Goal: Task Accomplishment & Management: Complete application form

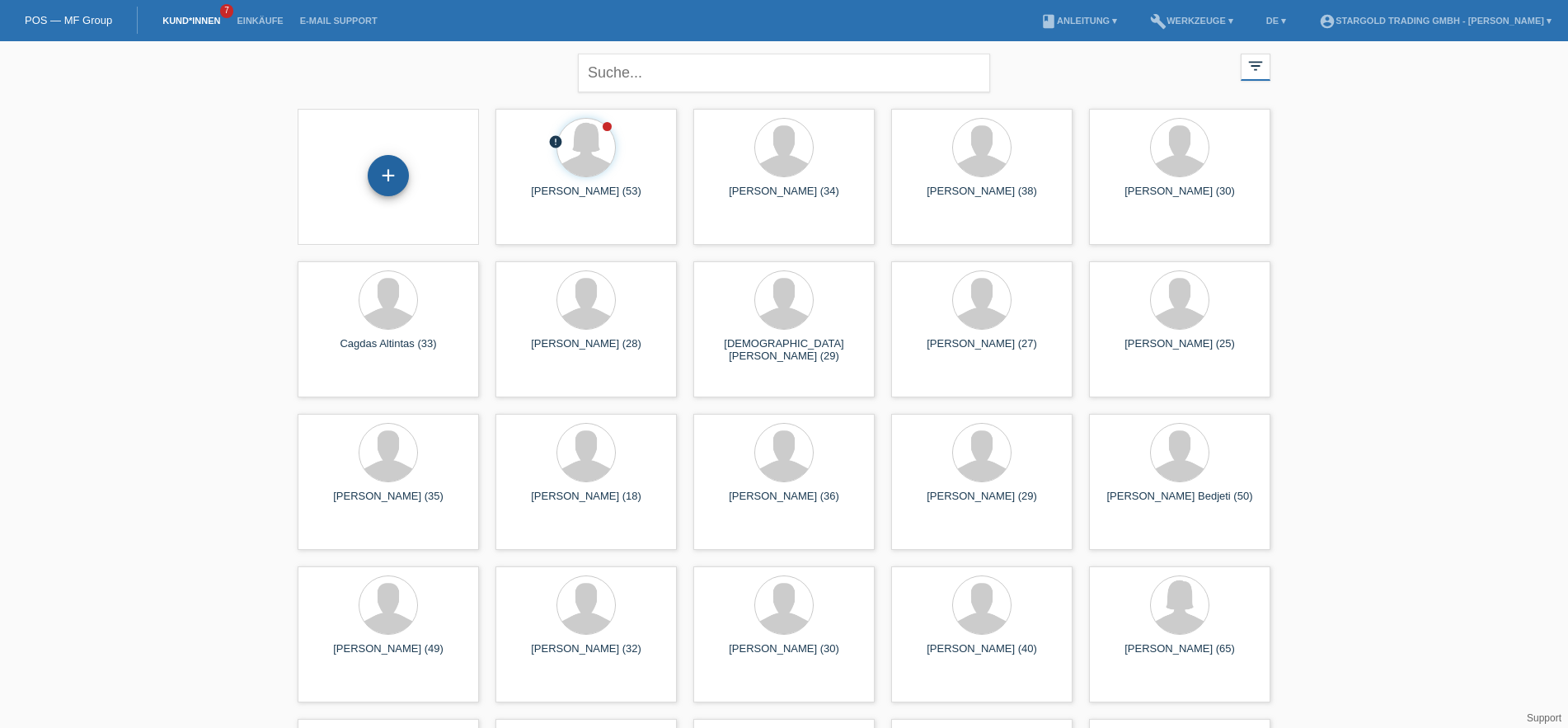
click at [376, 165] on div "+" at bounding box center [389, 175] width 41 height 41
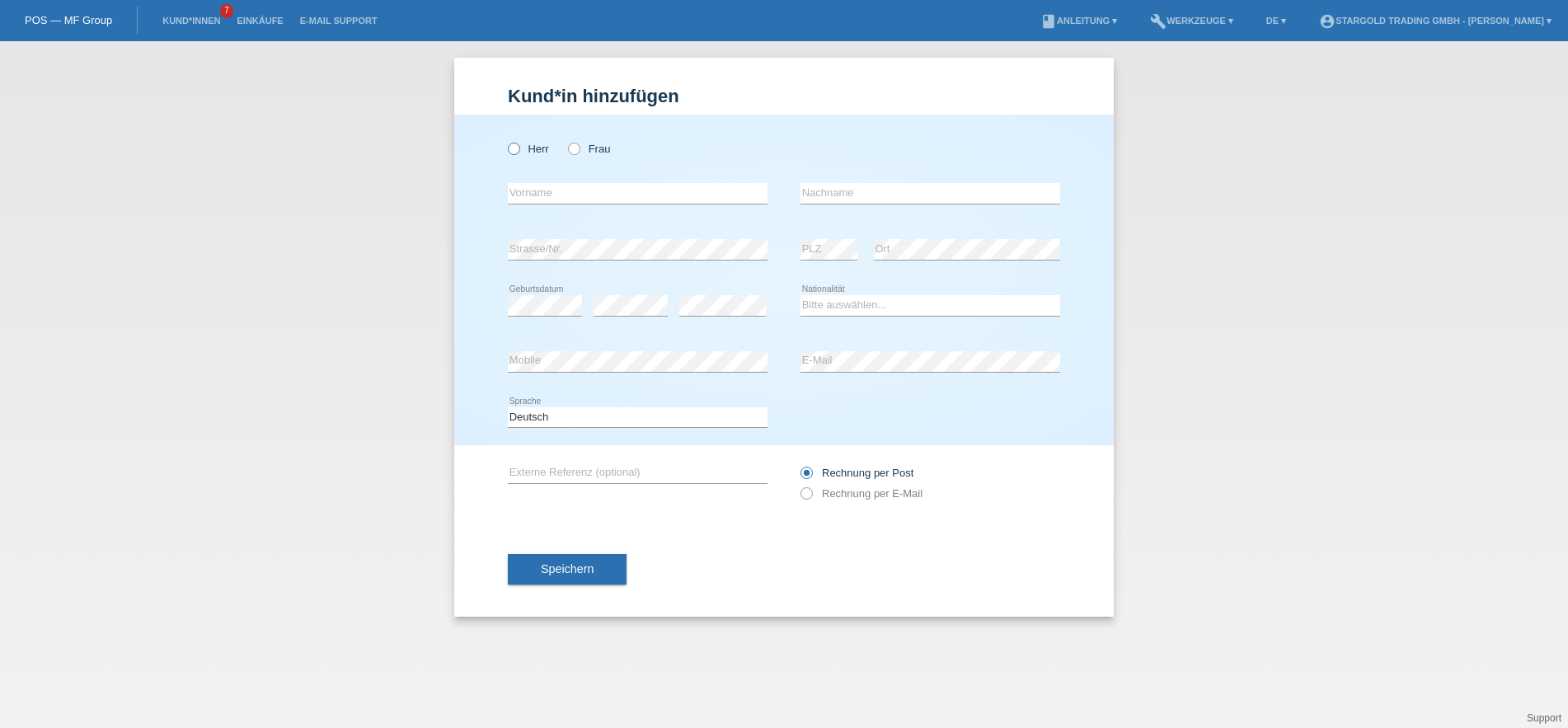
click at [523, 155] on label "Herr" at bounding box center [529, 149] width 41 height 13
click at [519, 154] on input "Herr" at bounding box center [513, 148] width 11 height 11
radio input "true"
click at [709, 187] on input "text" at bounding box center [637, 193] width 259 height 21
paste input "Guten Tag [PERSON_NAME] [PERSON_NAME] Vielen Dank für Ihre Anfrage. Leider könn…"
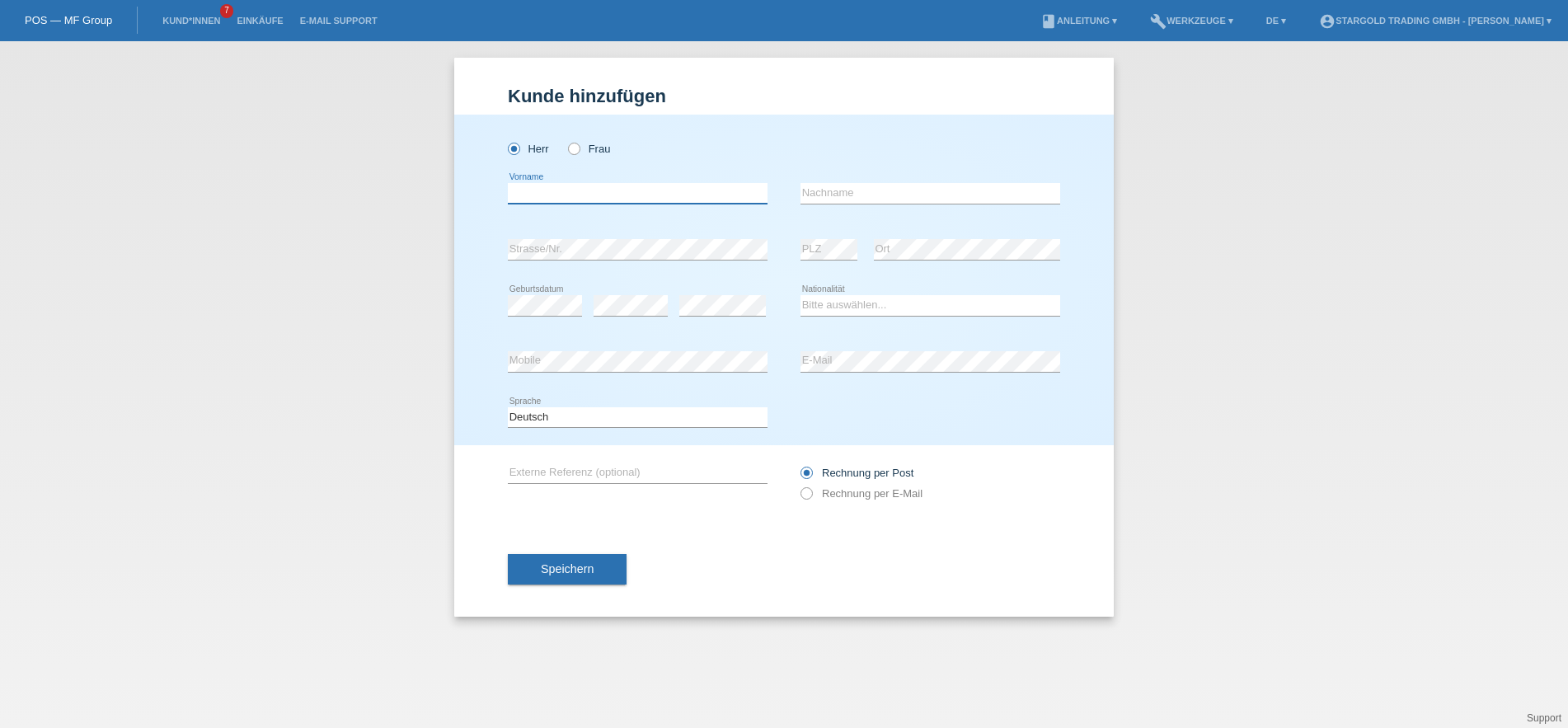
type input "Guten Tag [PERSON_NAME] [PERSON_NAME] Vielen Dank für Ihre Anfrage. Leider könn…"
click at [639, 198] on input "text" at bounding box center [637, 193] width 259 height 21
paste input "[PERSON_NAME]"
type input "[PERSON_NAME]"
click at [1001, 176] on div "error Nachname" at bounding box center [930, 193] width 259 height 56
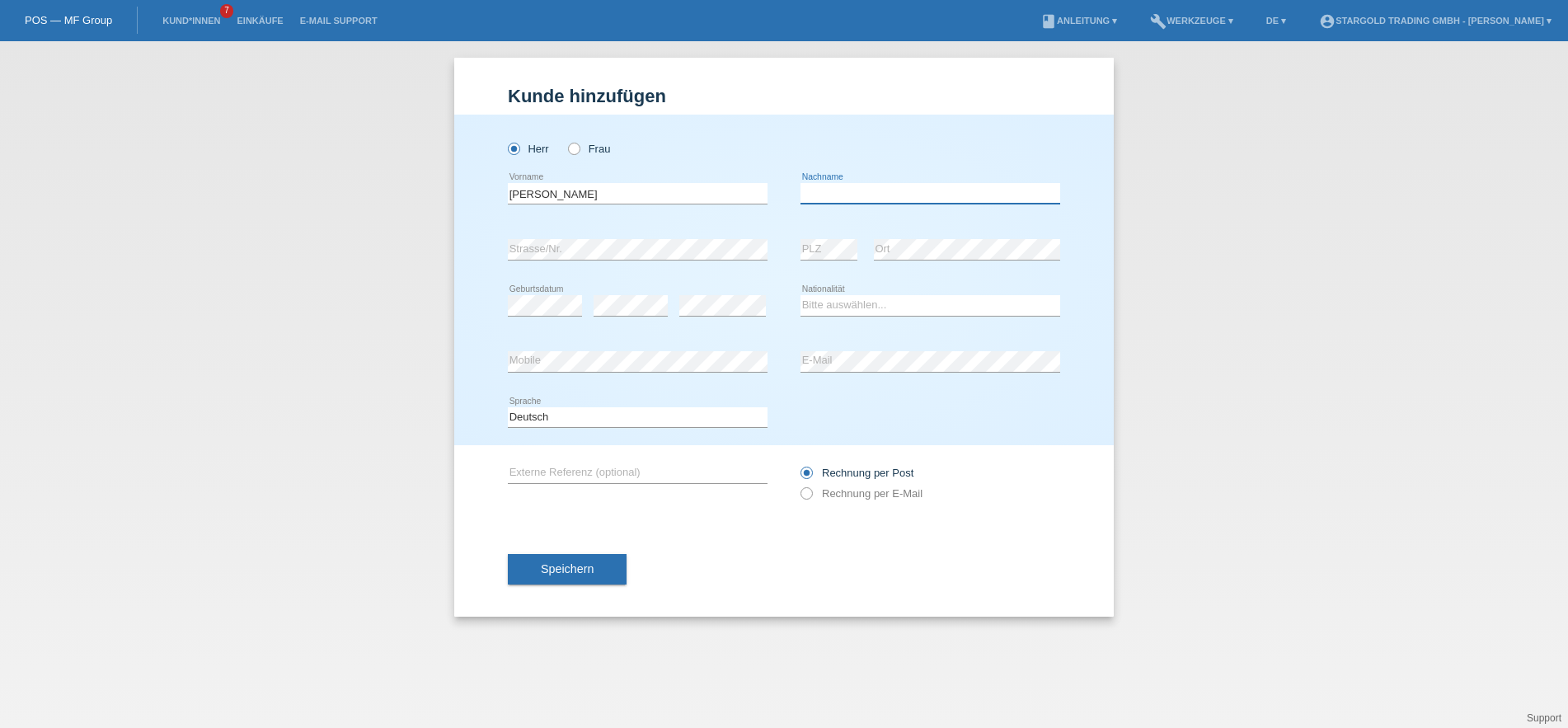
click at [1002, 192] on input "text" at bounding box center [930, 193] width 259 height 21
paste input "[PERSON_NAME]"
type input "[PERSON_NAME]"
click at [801, 296] on select "Bitte auswählen... [GEOGRAPHIC_DATA] [GEOGRAPHIC_DATA] [GEOGRAPHIC_DATA] [GEOGR…" at bounding box center [930, 305] width 259 height 20
click option "[GEOGRAPHIC_DATA]" at bounding box center [0, 0] width 0 height 0
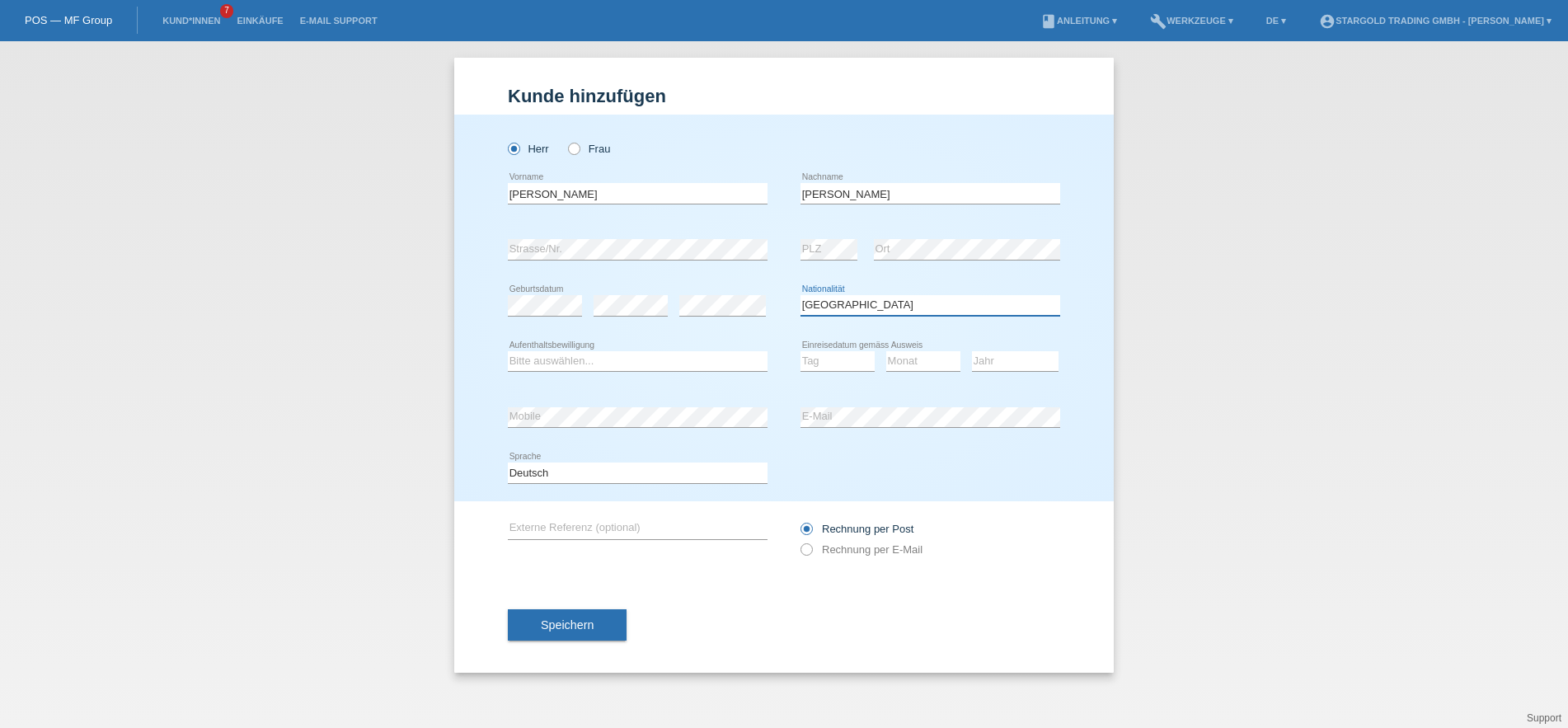
click at [801, 296] on select "Bitte auswählen... [GEOGRAPHIC_DATA] [GEOGRAPHIC_DATA] [GEOGRAPHIC_DATA] [GEOGR…" at bounding box center [930, 305] width 259 height 20
select select "HR"
click option "[GEOGRAPHIC_DATA]" at bounding box center [0, 0] width 0 height 0
click at [508, 351] on select "Bitte auswählen... C B B - Flüchtlingsstatus Andere" at bounding box center [637, 361] width 259 height 20
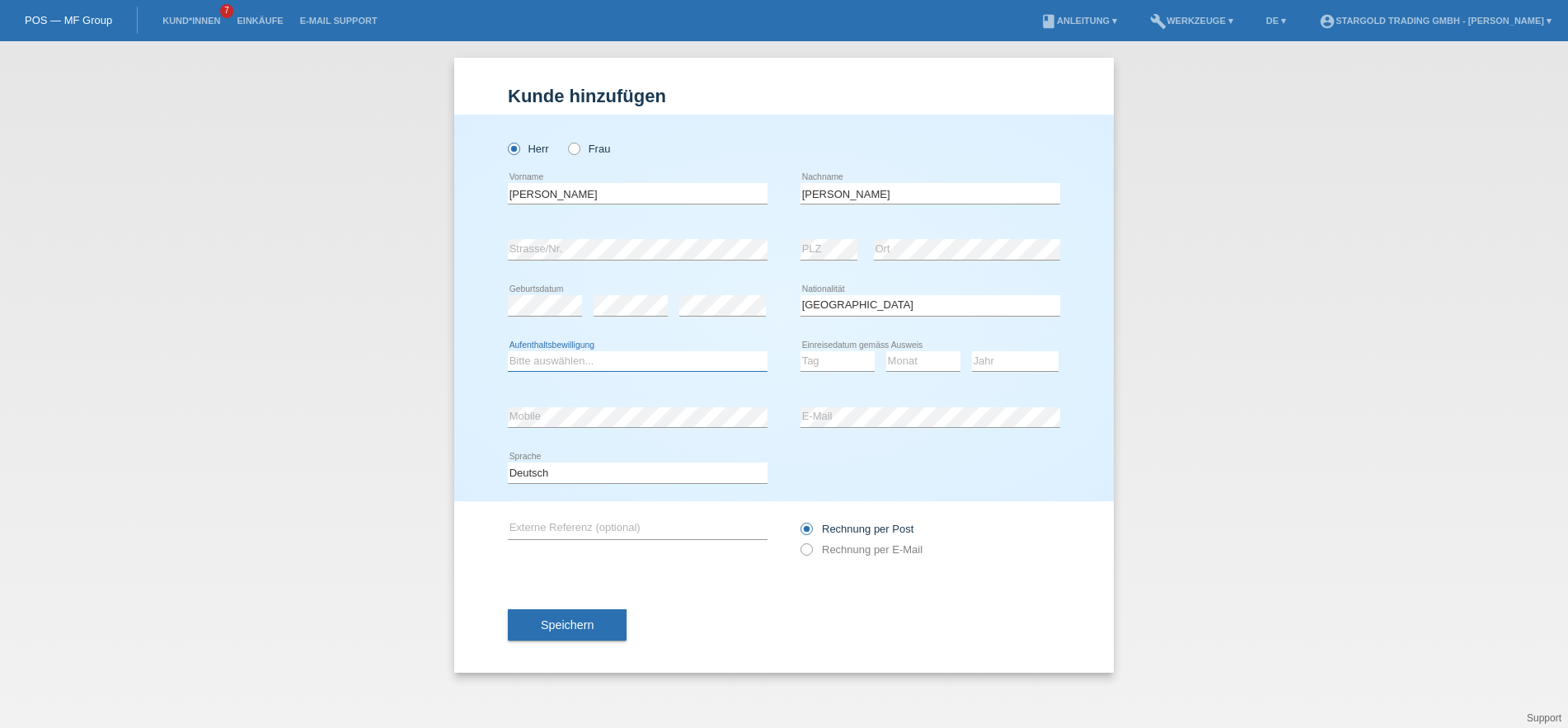
select select "B"
click option "B" at bounding box center [0, 0] width 0 height 0
click at [801, 351] on select "Tag 01 02 03 04 05 06 07 08 09 10 11" at bounding box center [838, 361] width 74 height 20
select select "01"
click option "01" at bounding box center [0, 0] width 0 height 0
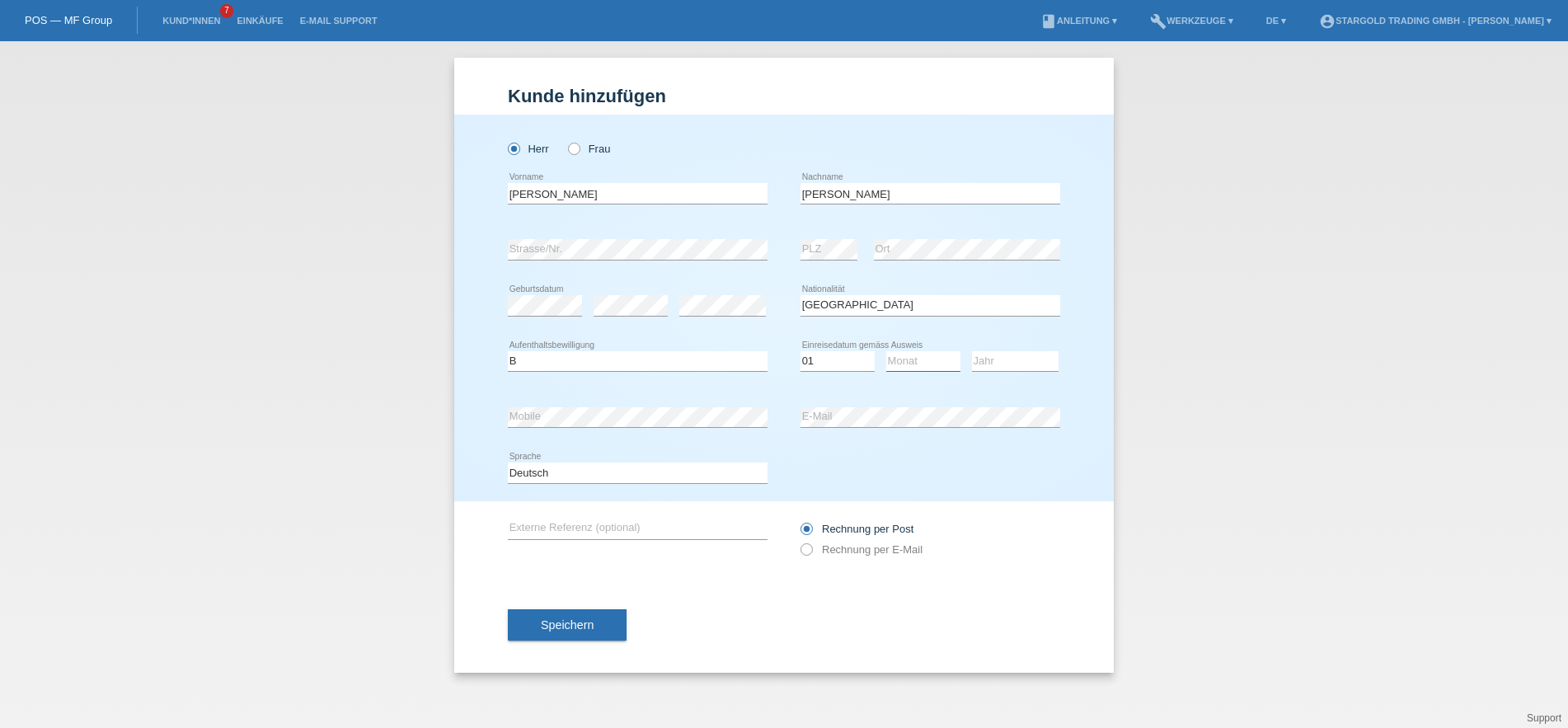
click at [887, 351] on select "Monat 01 02 03 04 05 06 07 08 09 10 11" at bounding box center [924, 361] width 74 height 20
select select "03"
click option "03" at bounding box center [0, 0] width 0 height 0
click at [1036, 372] on icon at bounding box center [1015, 371] width 86 height 1
click at [972, 351] on select "Jahr 2025 2024 2023 2022 2021 2020 2019 2018 2017 2016 2015 2014 2013 2012 2011…" at bounding box center [1015, 361] width 86 height 20
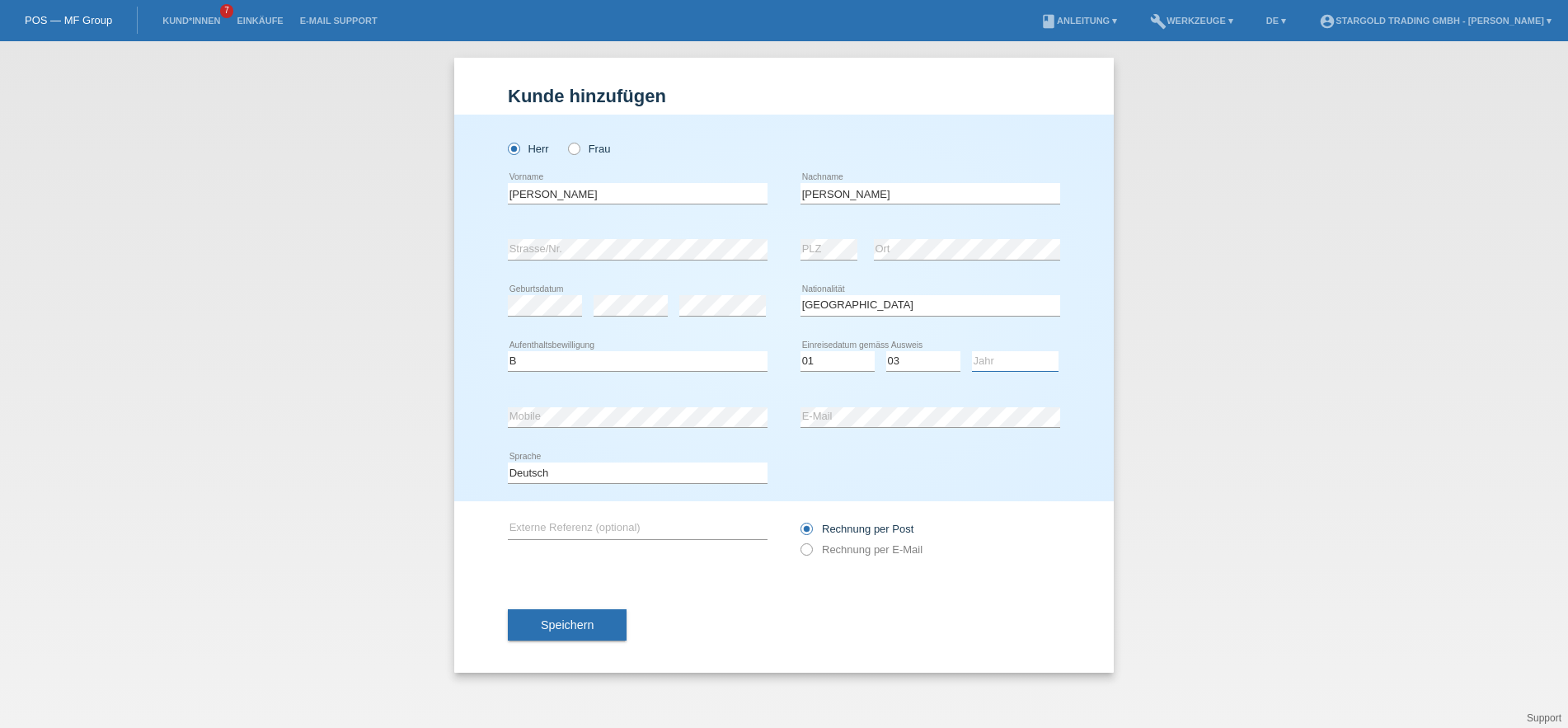
select select "2022"
click option "2022" at bounding box center [0, 0] width 0 height 0
click at [853, 554] on label "Rechnung per E-Mail" at bounding box center [861, 549] width 122 height 13
click at [811, 554] on input "Rechnung per E-Mail" at bounding box center [806, 553] width 11 height 21
radio input "true"
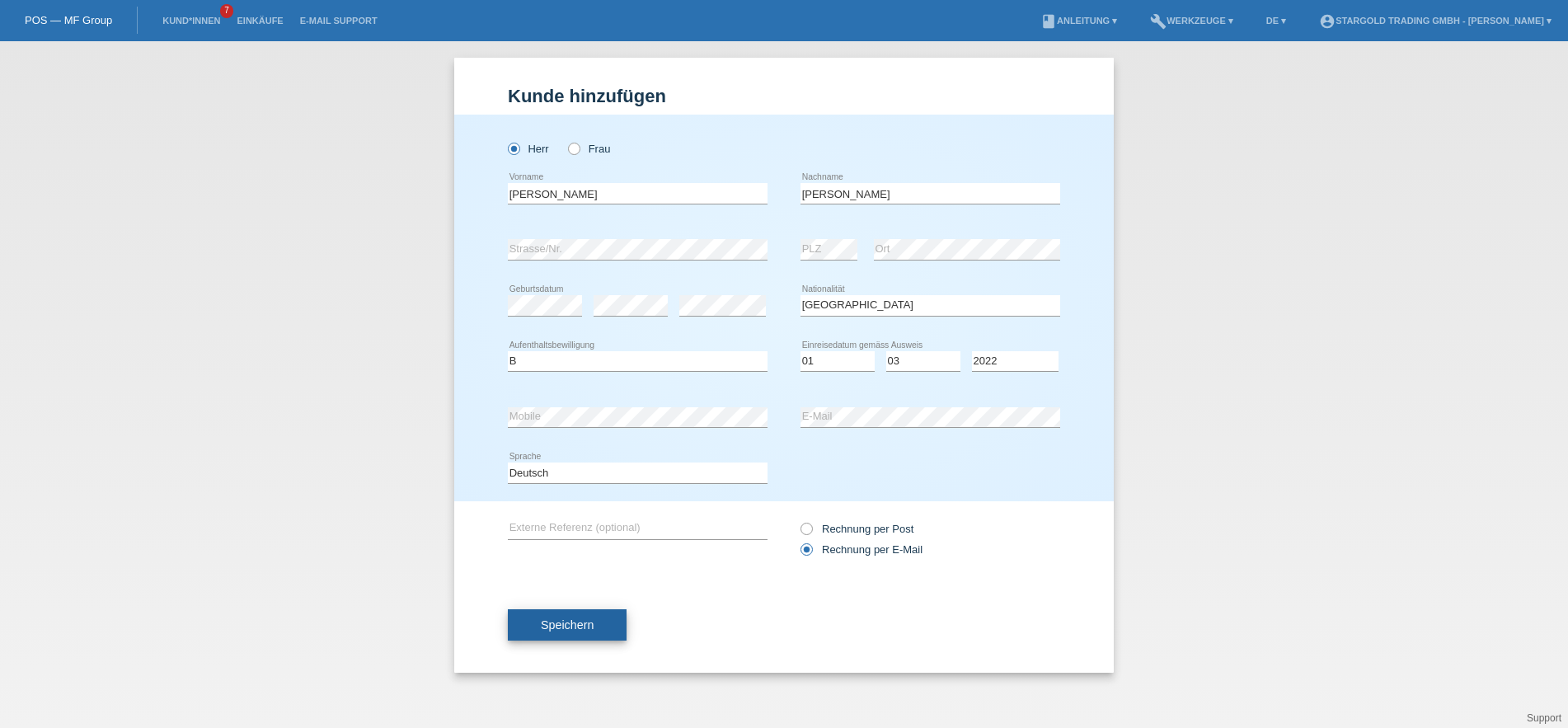
click at [612, 626] on button "Speichern" at bounding box center [567, 625] width 118 height 31
